Goal: Communication & Community: Share content

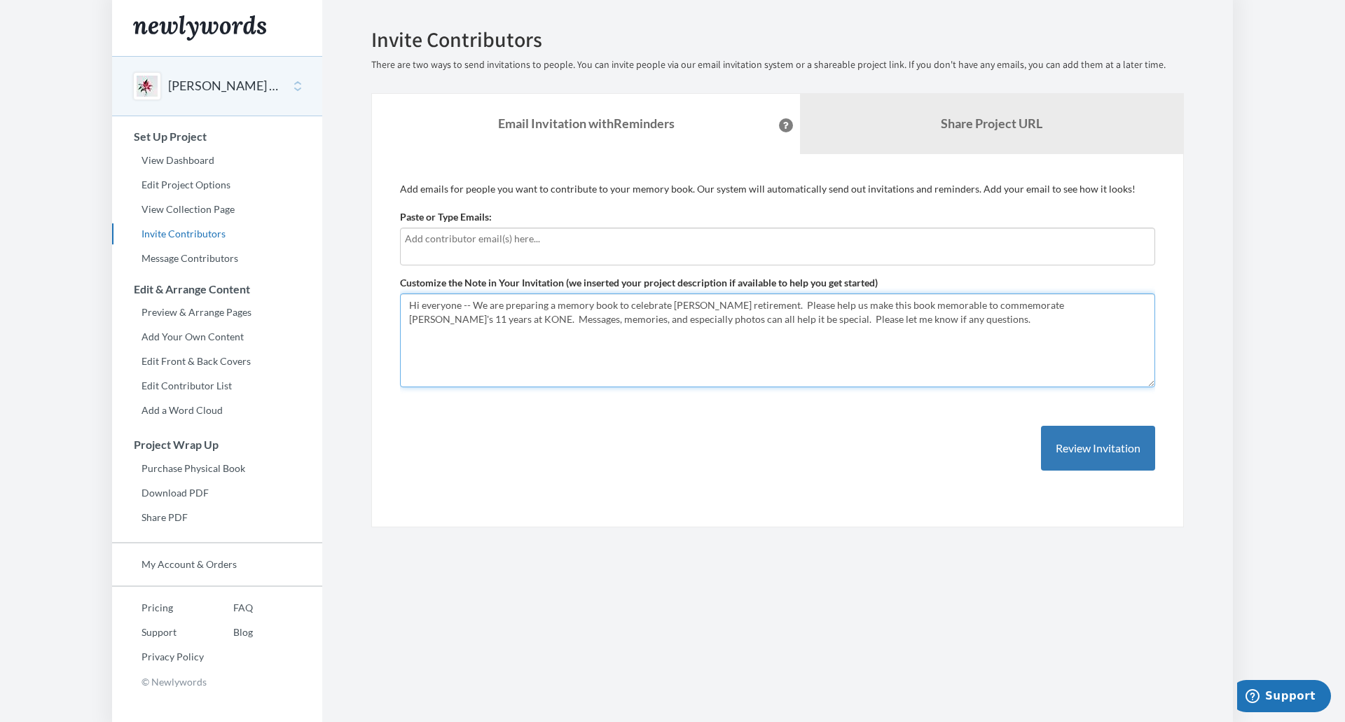
click at [885, 319] on textarea "Hi everyone -- We are preparing a memory book to celebrate [PERSON_NAME] retire…" at bounding box center [777, 341] width 755 height 94
click at [552, 242] on input "text" at bounding box center [777, 238] width 745 height 15
click at [473, 305] on textarea "Hi everyone -- We are preparing a memory book to celebrate [PERSON_NAME] retire…" at bounding box center [777, 341] width 755 height 94
type textarea "Hi everyone -- CONFIDENTIAL!!!!! We are preparing a memory book to celebrate [P…"
click at [476, 242] on input "text" at bounding box center [777, 238] width 745 height 15
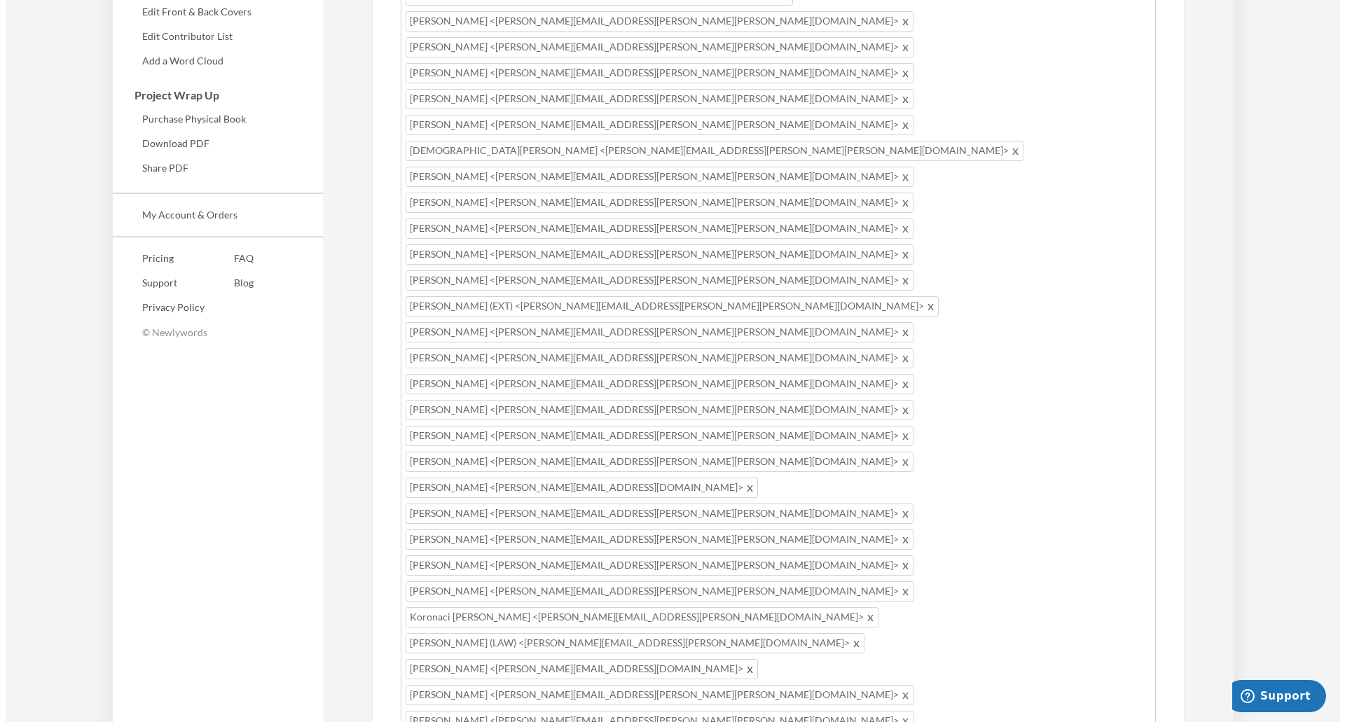
scroll to position [350, 0]
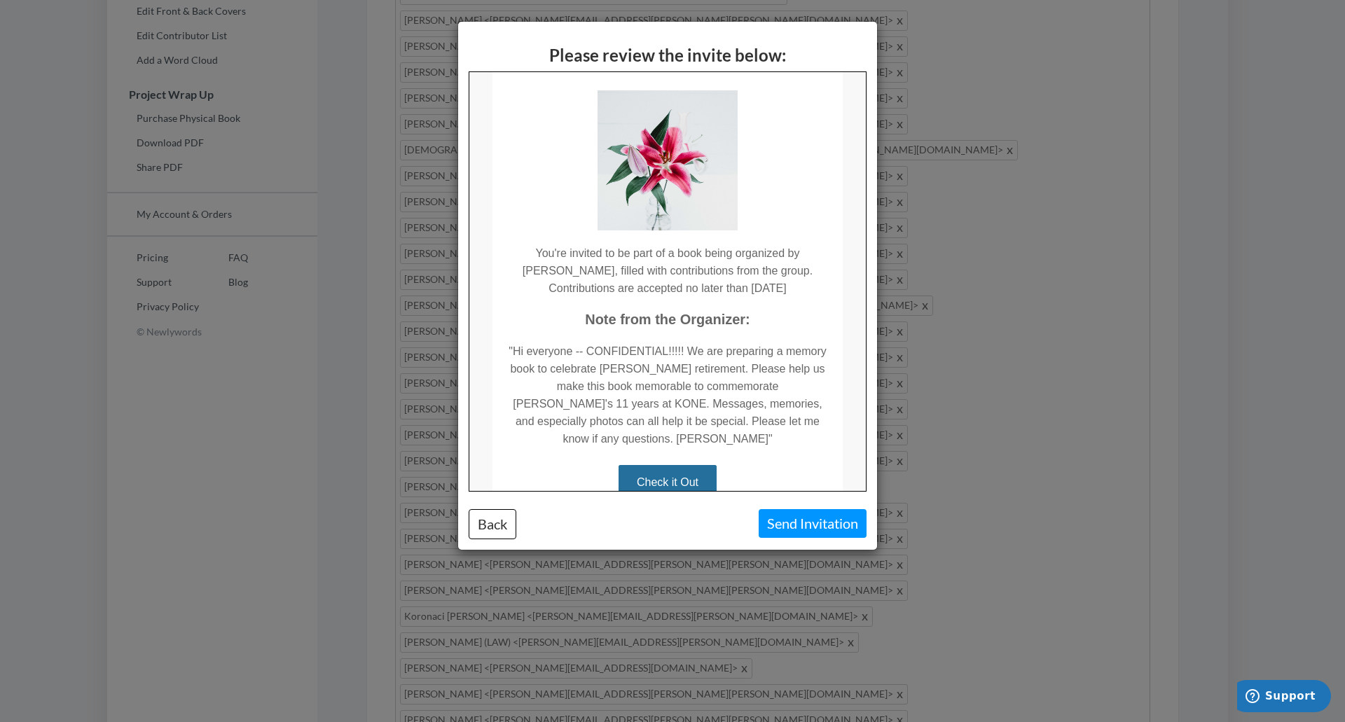
scroll to position [184, 0]
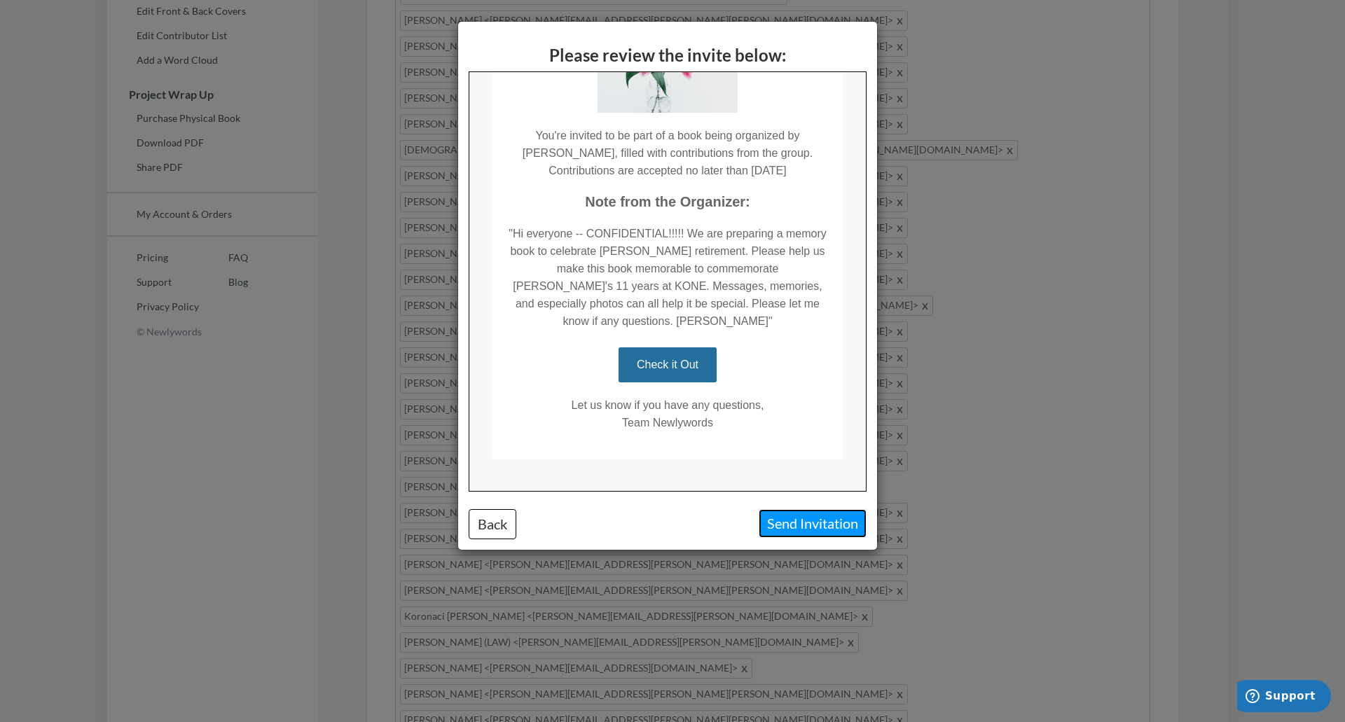
click at [802, 525] on button "Send Invitation" at bounding box center [813, 523] width 108 height 29
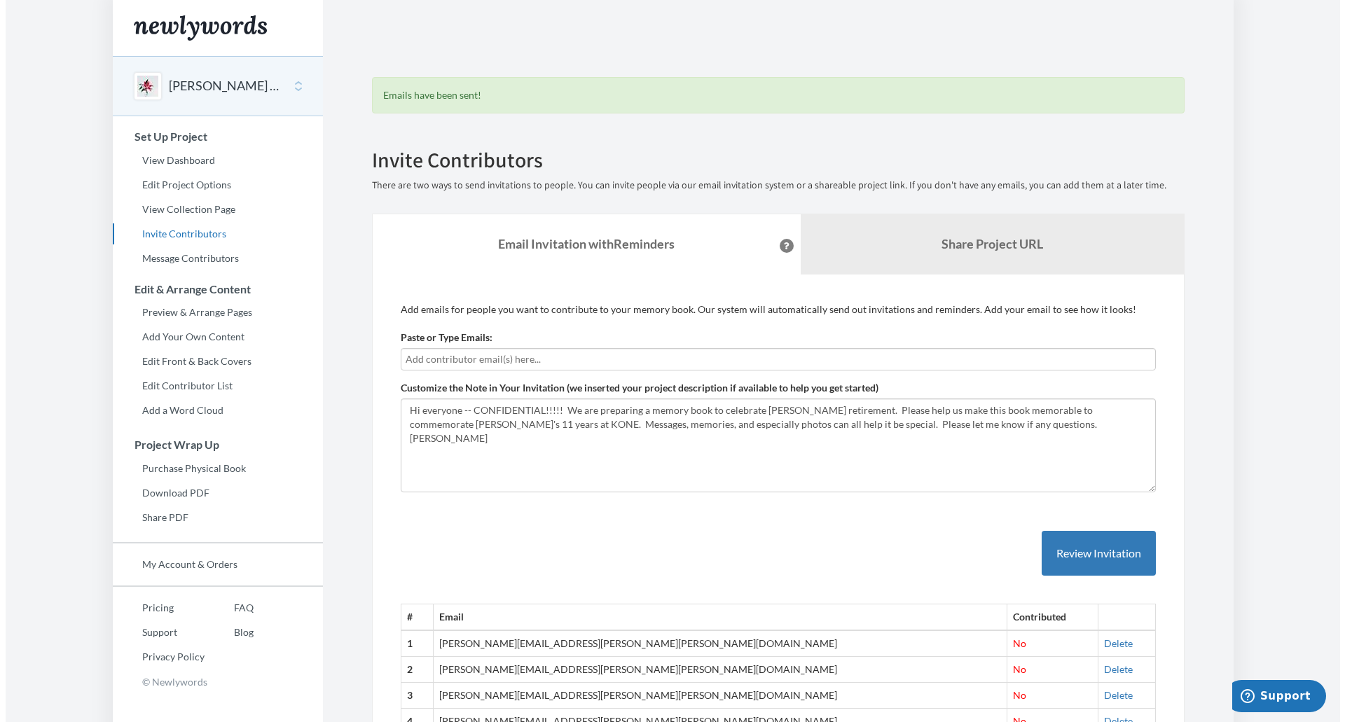
scroll to position [0, 0]
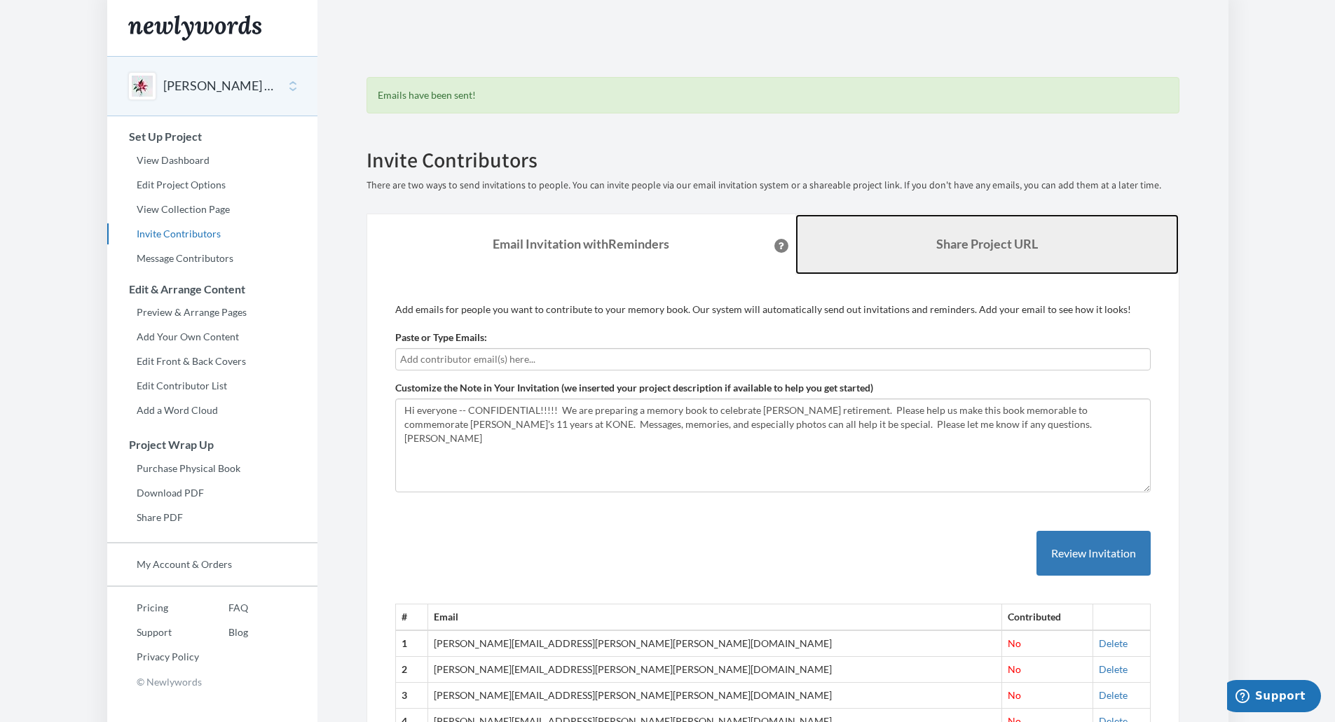
click at [1001, 240] on b "Share Project URL" at bounding box center [987, 243] width 102 height 15
